Goal: Task Accomplishment & Management: Use online tool/utility

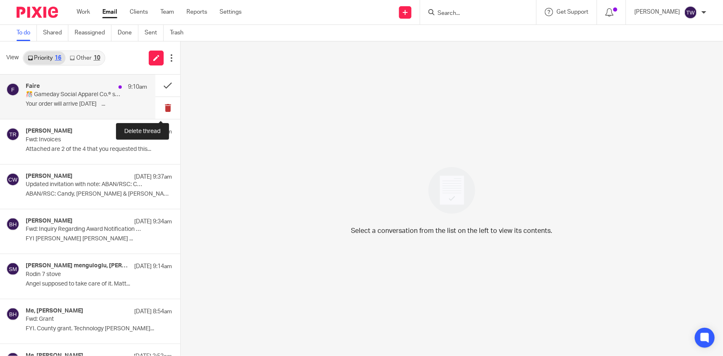
click at [160, 108] on button at bounding box center [167, 108] width 25 height 22
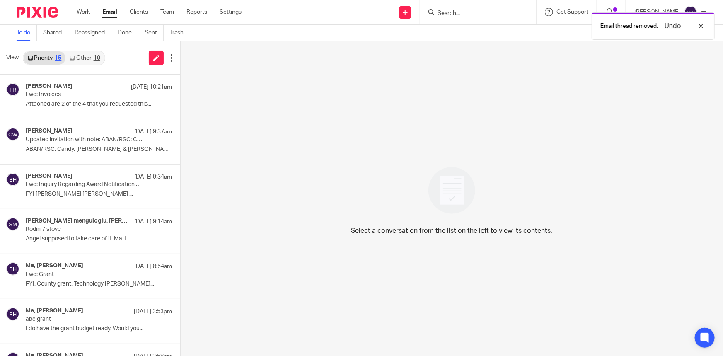
click at [77, 57] on link "Other 10" at bounding box center [84, 57] width 39 height 13
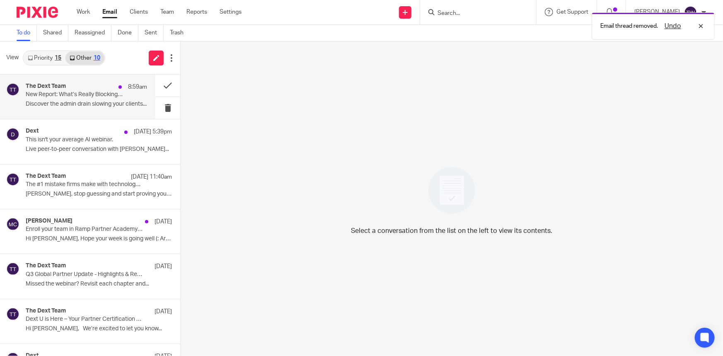
click at [70, 103] on p "Discover the admin drain slowing your clients..." at bounding box center [86, 104] width 121 height 7
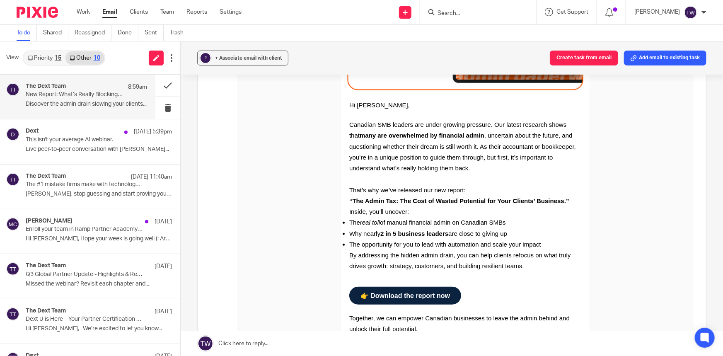
scroll to position [188, 0]
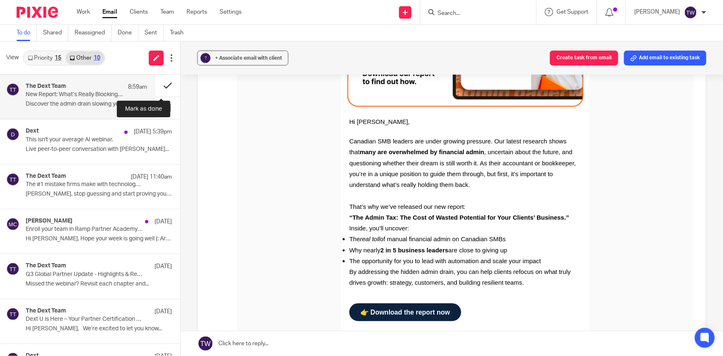
click at [160, 83] on button at bounding box center [167, 86] width 25 height 22
